Goal: Find specific page/section: Find specific page/section

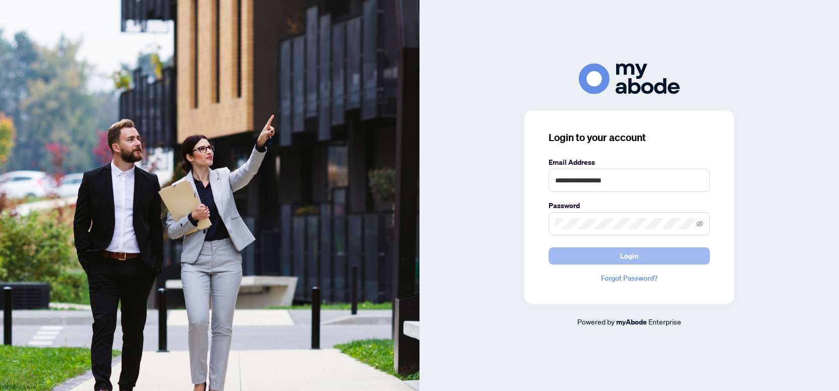
click at [577, 253] on button "Login" at bounding box center [629, 256] width 161 height 17
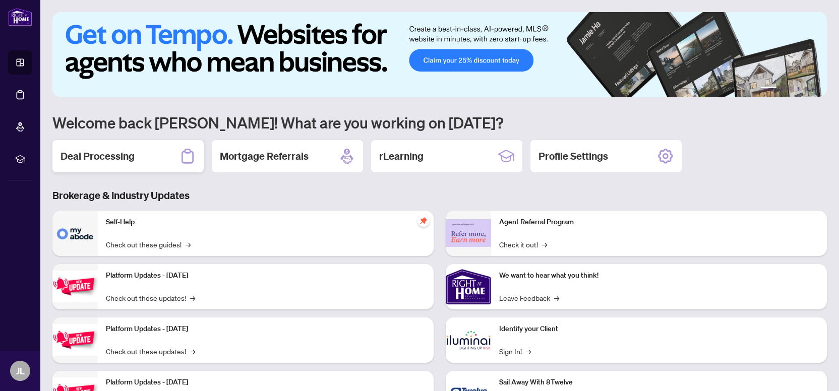
click at [146, 157] on div "Deal Processing" at bounding box center [127, 156] width 151 height 32
